Goal: Information Seeking & Learning: Learn about a topic

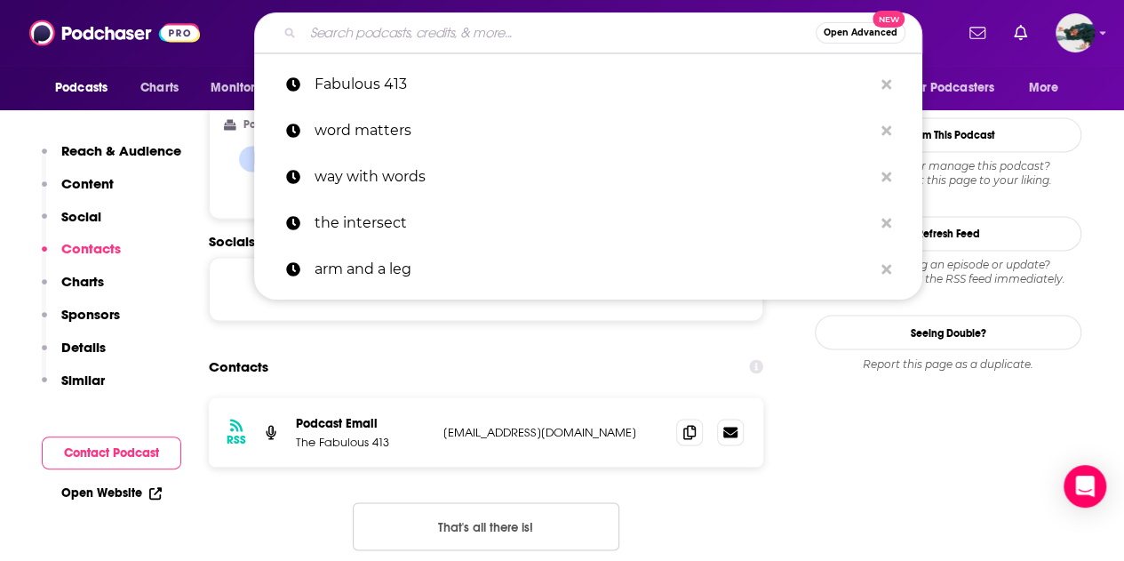
click at [428, 36] on input "Search podcasts, credits, & more..." at bounding box center [559, 33] width 513 height 28
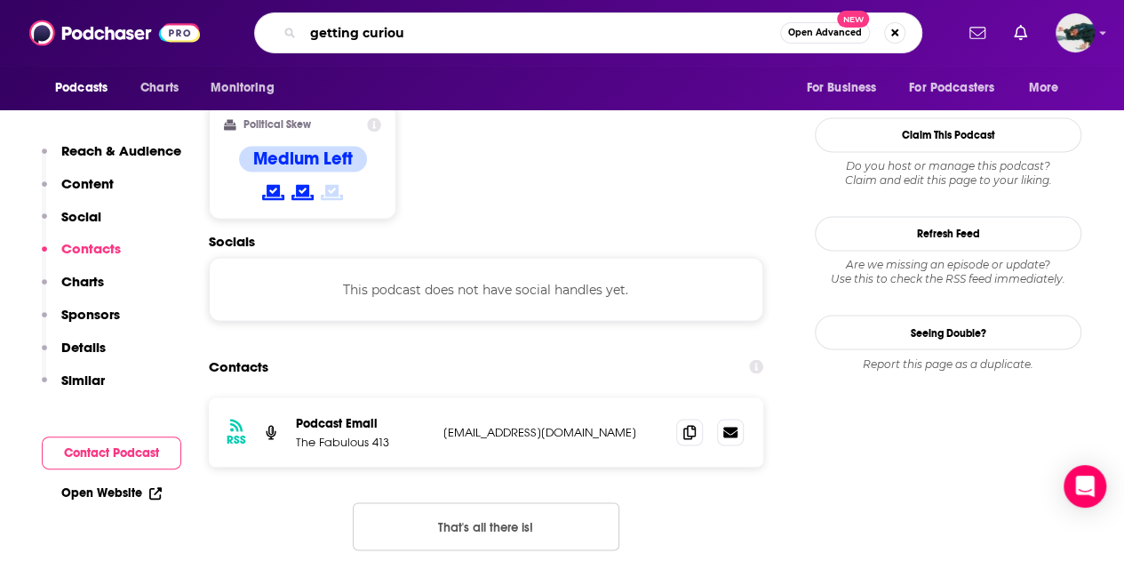
type input "getting curious"
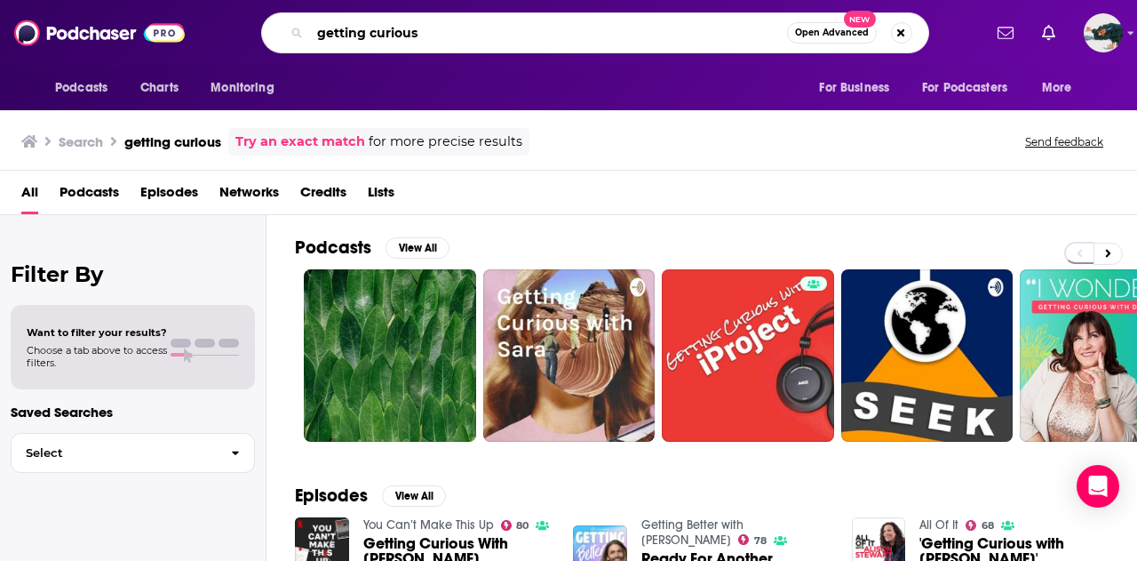
click at [496, 34] on input "getting curious" at bounding box center [548, 33] width 477 height 28
type input "getting curious with [PERSON_NAME]"
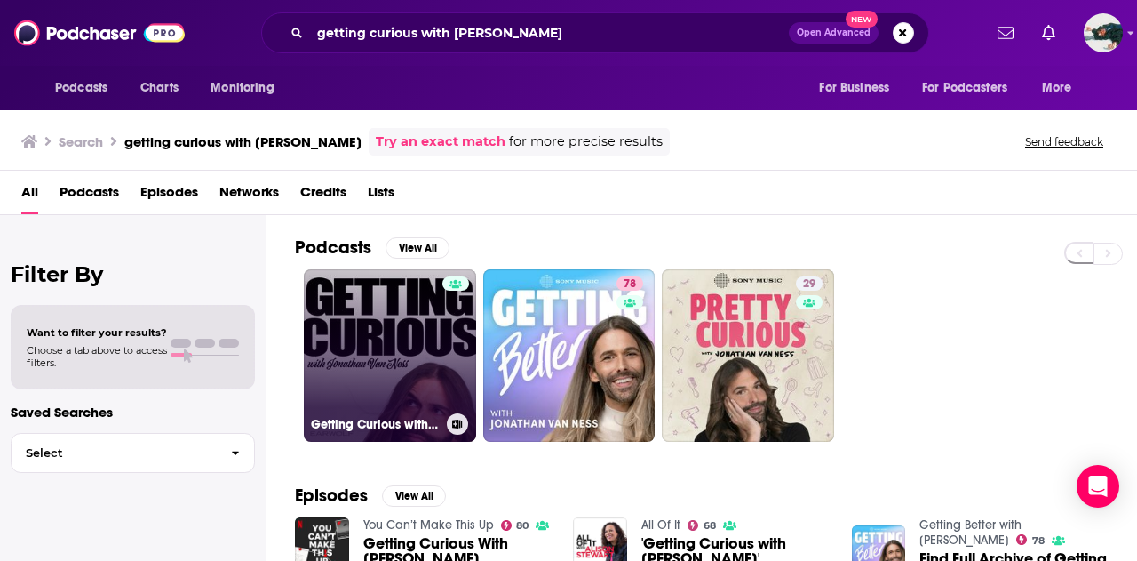
click at [404, 310] on link "Getting Curious with [PERSON_NAME] - Import" at bounding box center [390, 355] width 172 height 172
